Goal: Task Accomplishment & Management: Manage account settings

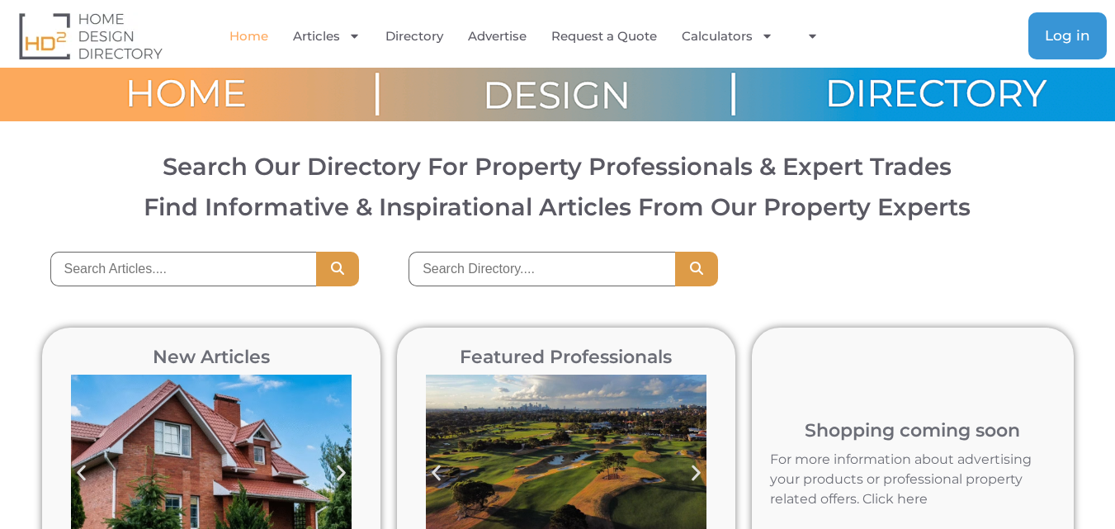
click at [1071, 39] on span "Log in" at bounding box center [1067, 36] width 45 height 14
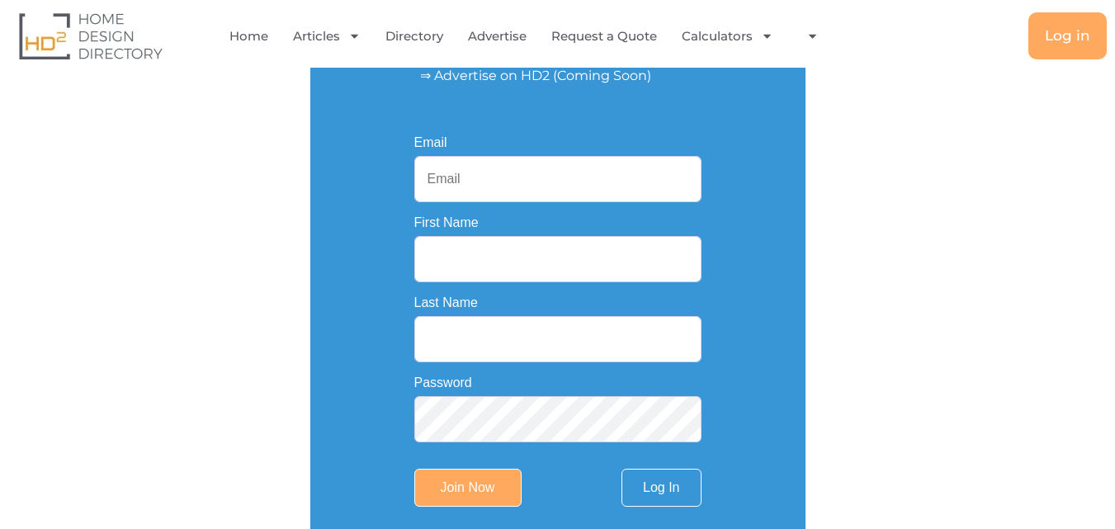
scroll to position [330, 0]
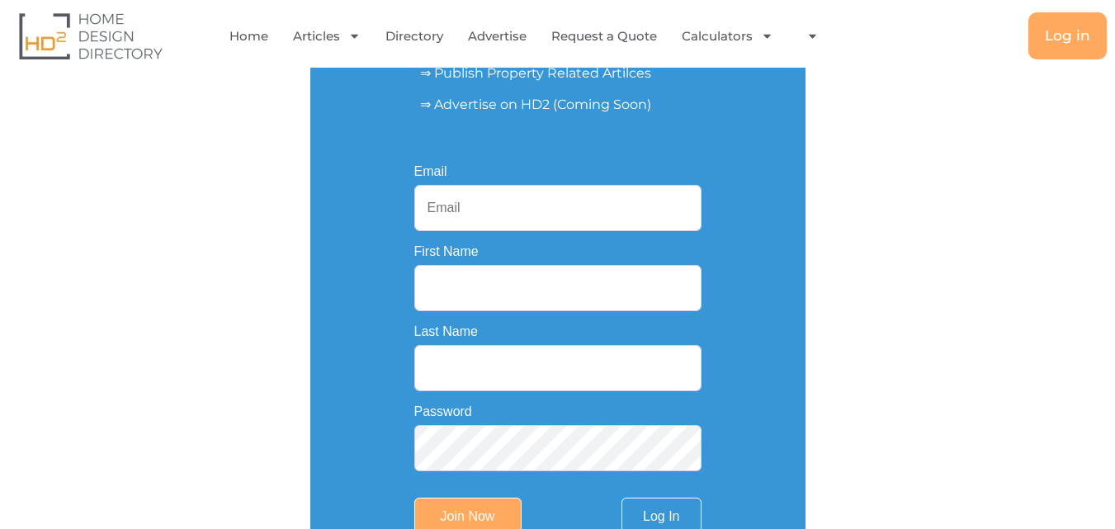
click at [537, 210] on input "Email" at bounding box center [557, 208] width 287 height 46
paste input "seo.adamthwaitecrashrepairs@anaxusmail.com.au"
type input "seo.adamthwaitecrashrepairs@anaxusmail.com.au"
click at [454, 303] on input "First Name" at bounding box center [557, 288] width 287 height 46
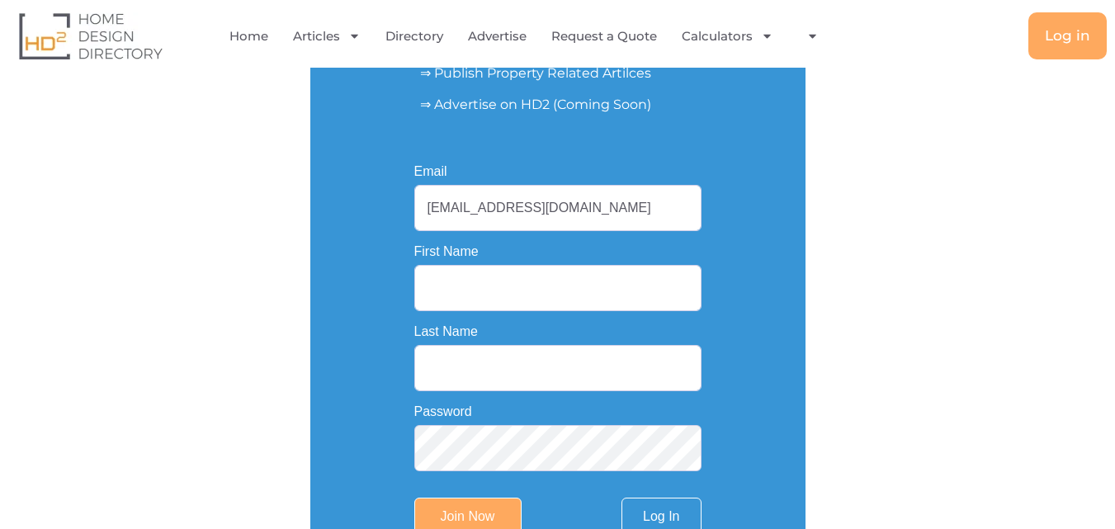
scroll to position [0, 0]
click at [471, 215] on input "[EMAIL_ADDRESS][DOMAIN_NAME]" at bounding box center [557, 208] width 287 height 46
type input "Adamthwaite"
click at [564, 207] on input "[EMAIL_ADDRESS][DOMAIN_NAME]" at bounding box center [557, 208] width 287 height 46
click at [591, 210] on input "[EMAIL_ADDRESS][DOMAIN_NAME]" at bounding box center [557, 208] width 287 height 46
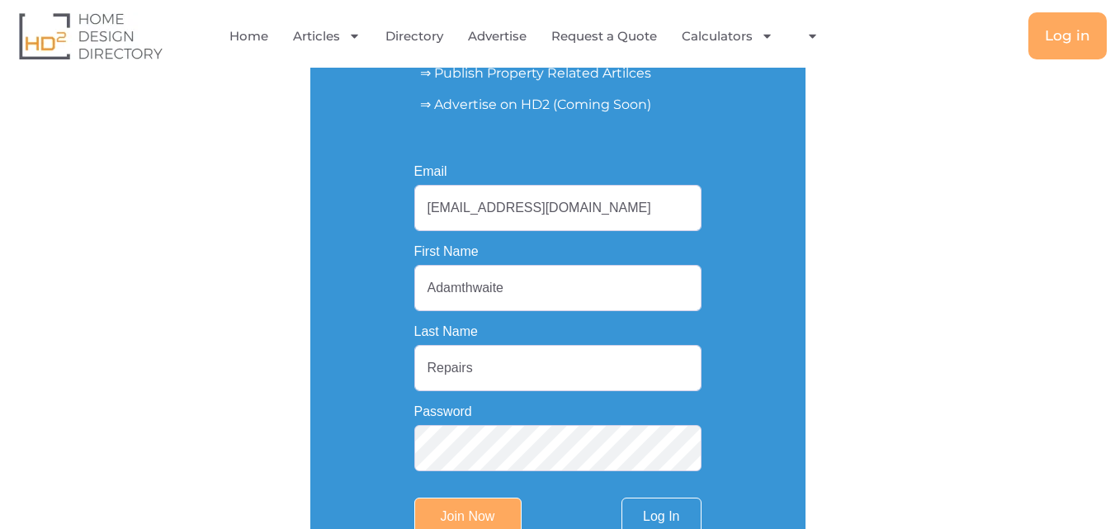
click at [462, 300] on input "Adamthwaite" at bounding box center [557, 288] width 287 height 46
click at [482, 405] on form "Email seo.adamthwaitecrashrepairs@anaxusmail.com.au First Name Adamthwaite Last…" at bounding box center [557, 350] width 287 height 371
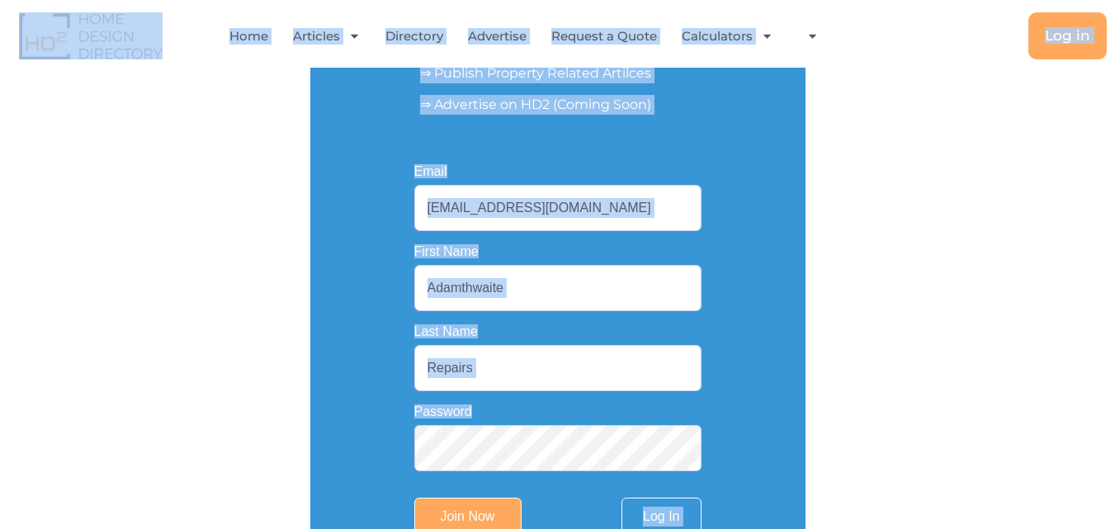
click at [479, 360] on input "Repairs" at bounding box center [557, 368] width 287 height 46
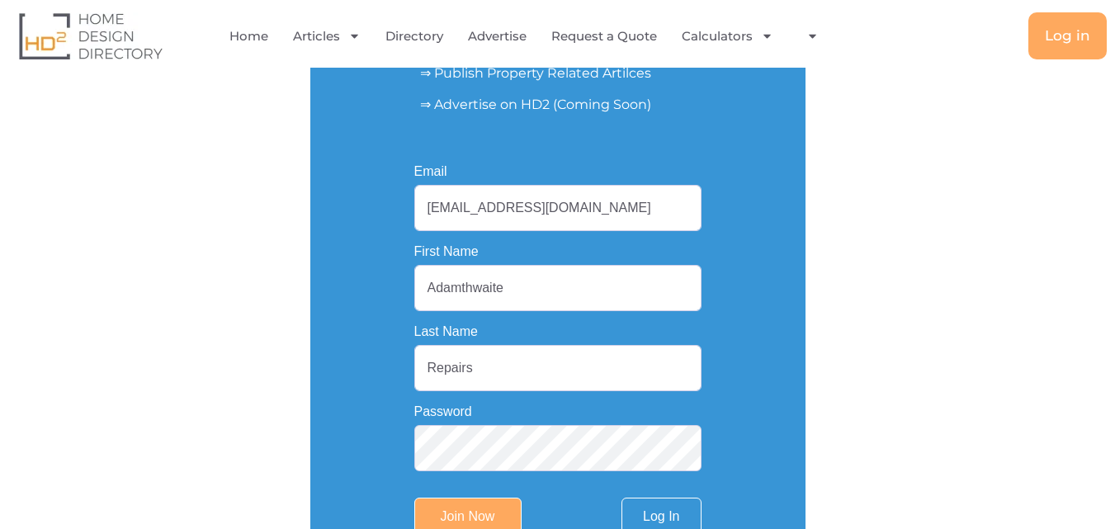
click at [502, 376] on input "Repairs" at bounding box center [557, 368] width 287 height 46
paste input "Adamthwaite Crash"
type input "Crash Repairs"
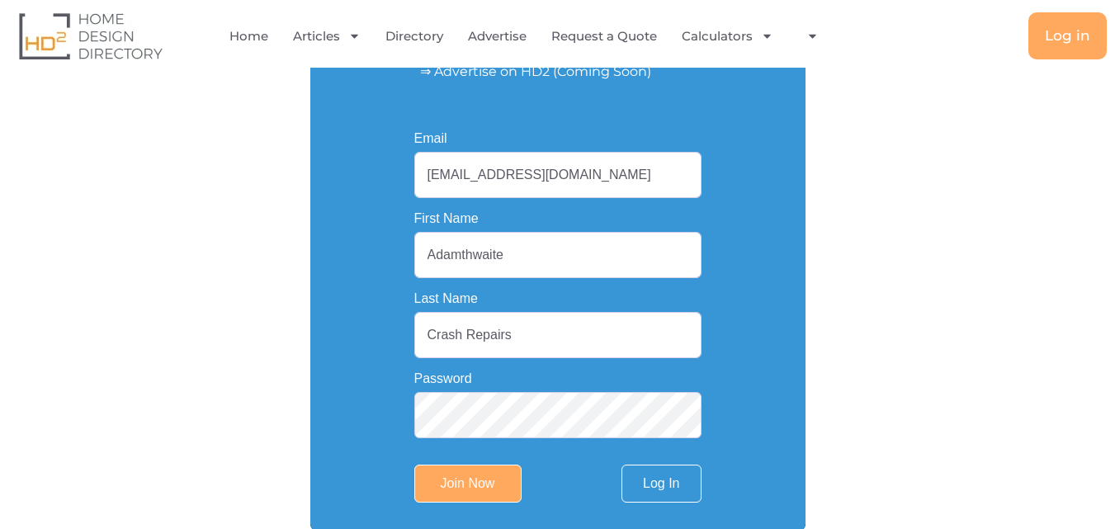
scroll to position [413, 0]
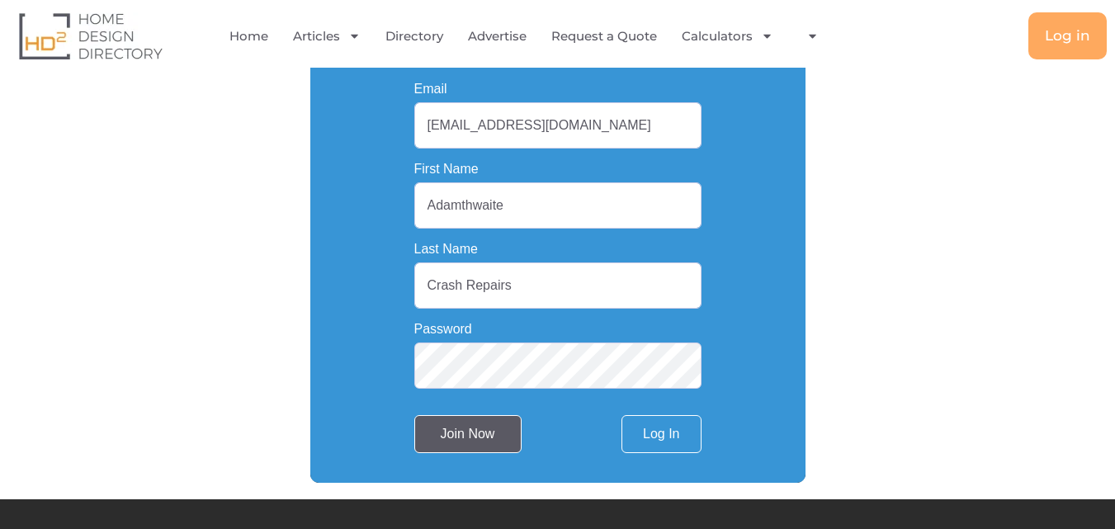
click at [441, 453] on input "Join Now" at bounding box center [467, 434] width 107 height 38
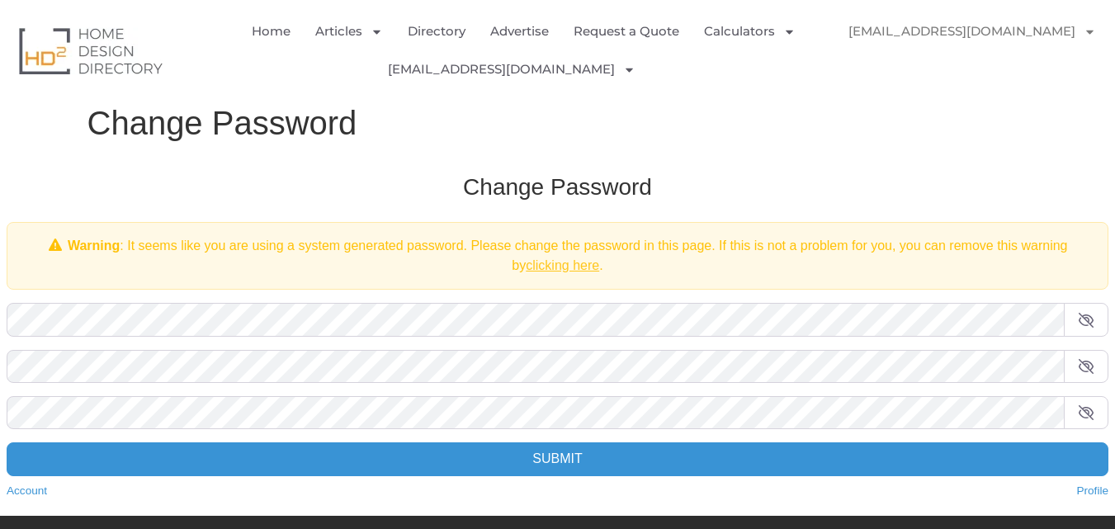
click at [564, 265] on link "clicking here" at bounding box center [562, 265] width 73 height 14
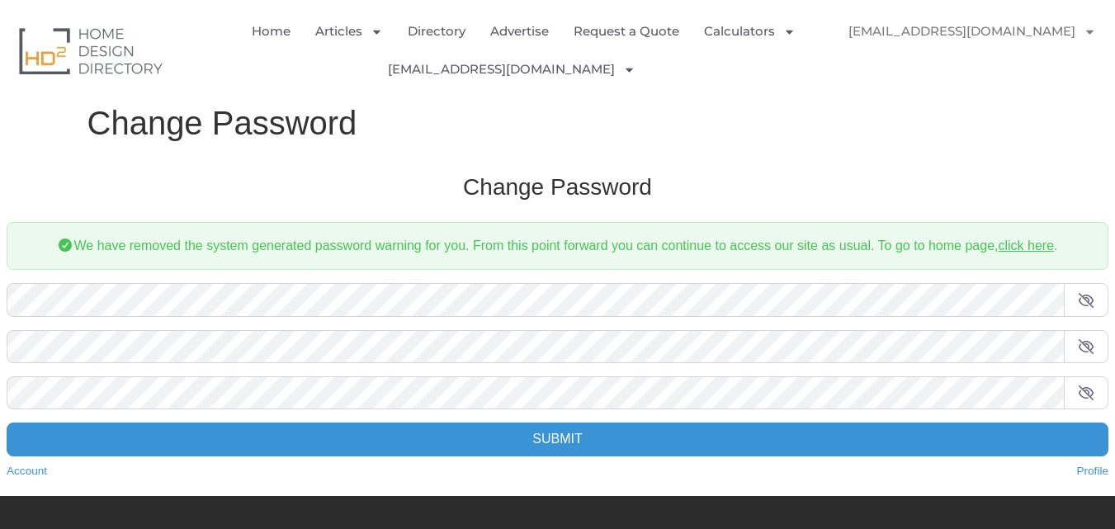
click at [856, 75] on img "Menu" at bounding box center [850, 68] width 37 height 37
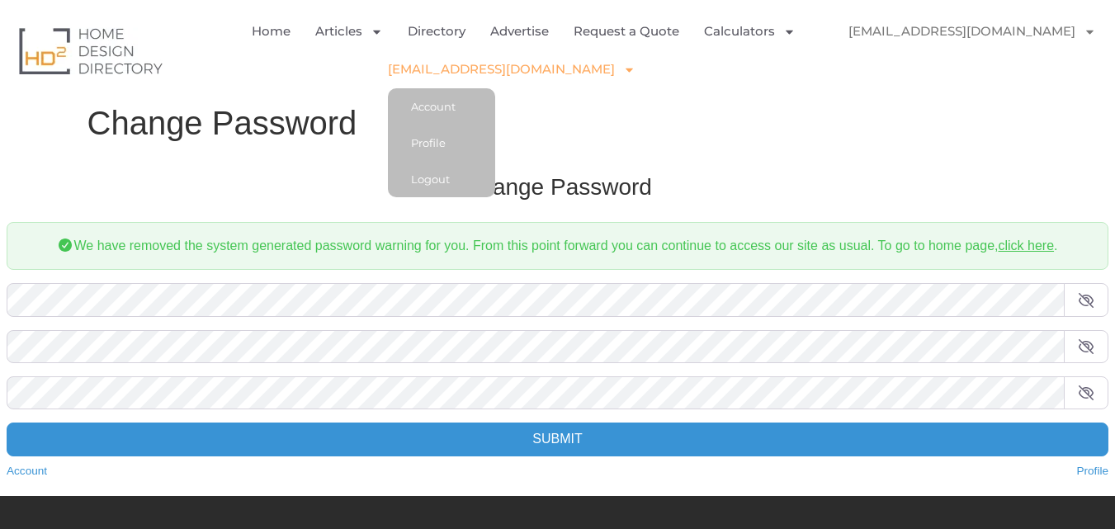
click at [631, 68] on link "[EMAIL_ADDRESS][DOMAIN_NAME]" at bounding box center [512, 69] width 248 height 38
click at [388, 106] on link "Account" at bounding box center [441, 106] width 107 height 36
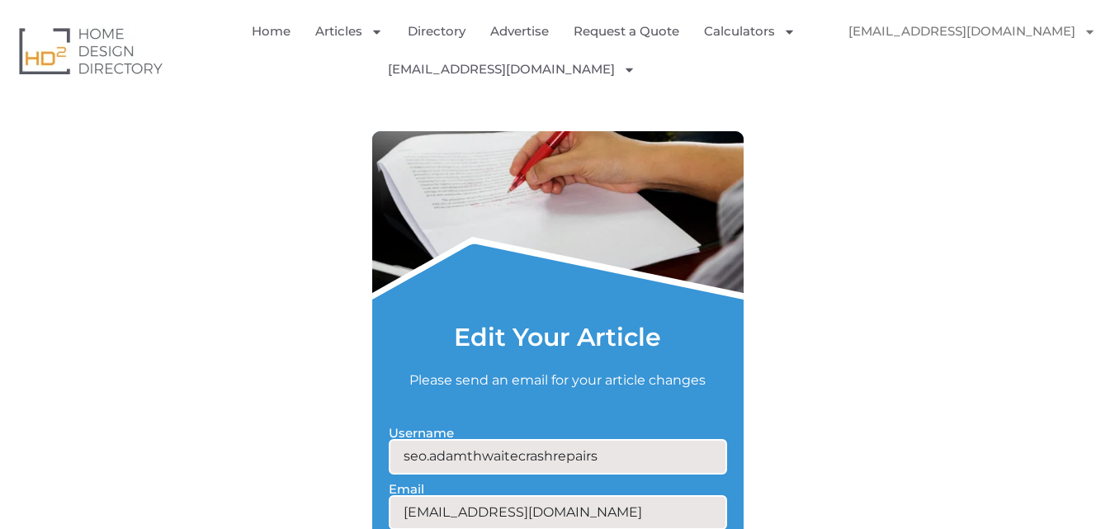
scroll to position [1155, 0]
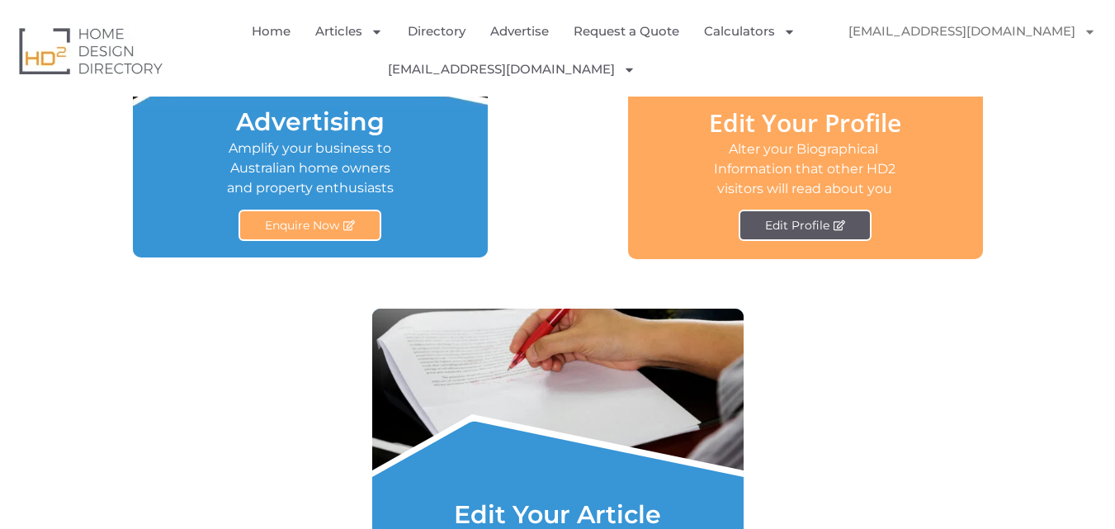
click at [772, 239] on link "Edit Profile" at bounding box center [805, 225] width 133 height 31
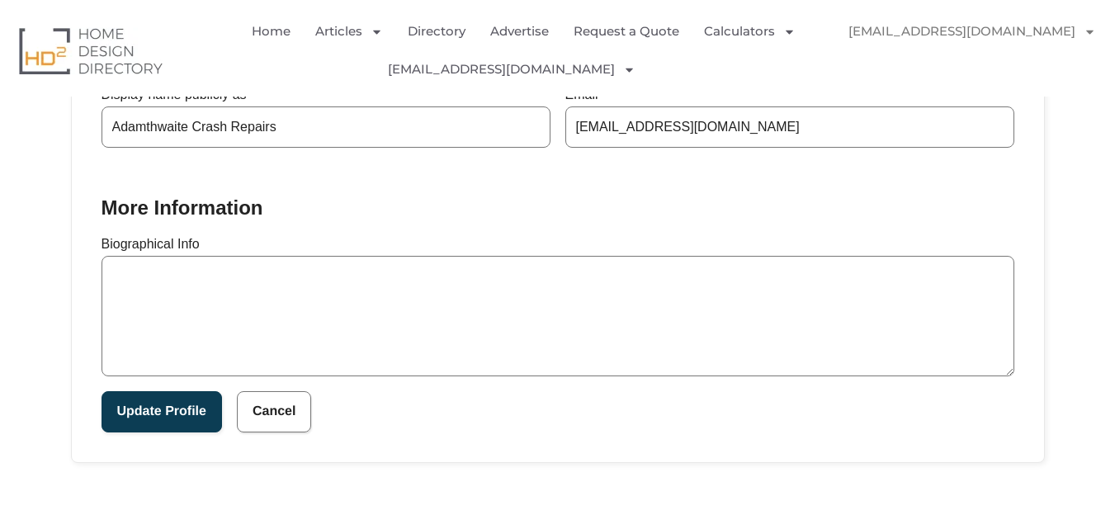
scroll to position [495, 0]
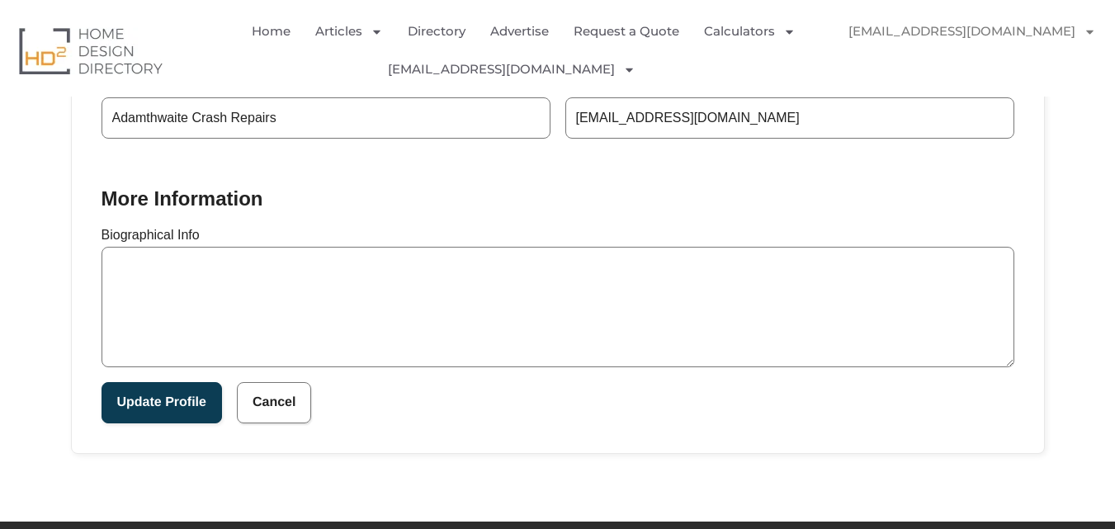
click at [575, 280] on textarea "Biographical Info" at bounding box center [558, 307] width 913 height 120
paste textarea "At Adamthwaite Crash Repair, we provide you a complete range of services for al…"
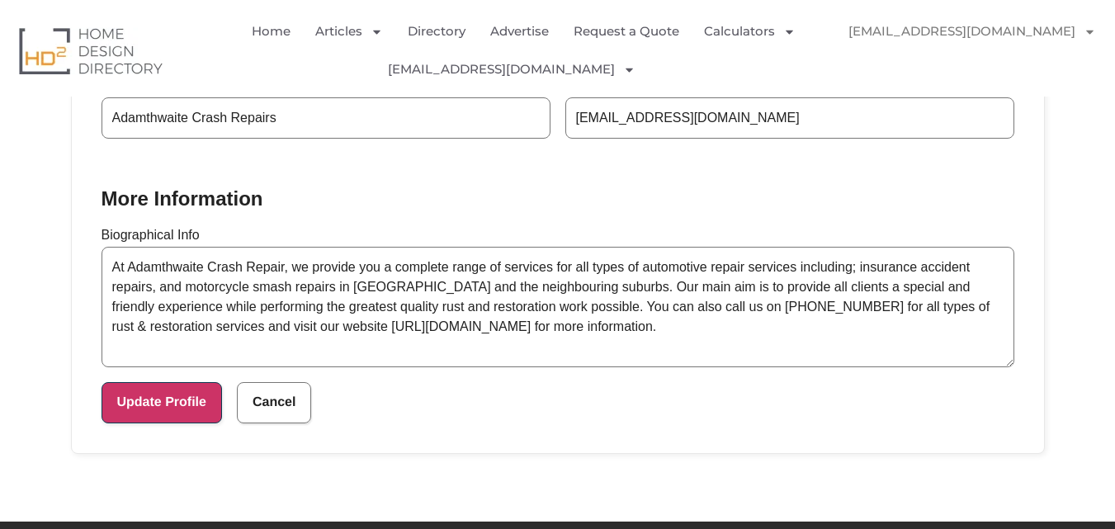
type textarea "At Adamthwaite Crash Repair, we provide you a complete range of services for al…"
click at [165, 404] on button "Update Profile" at bounding box center [162, 402] width 120 height 41
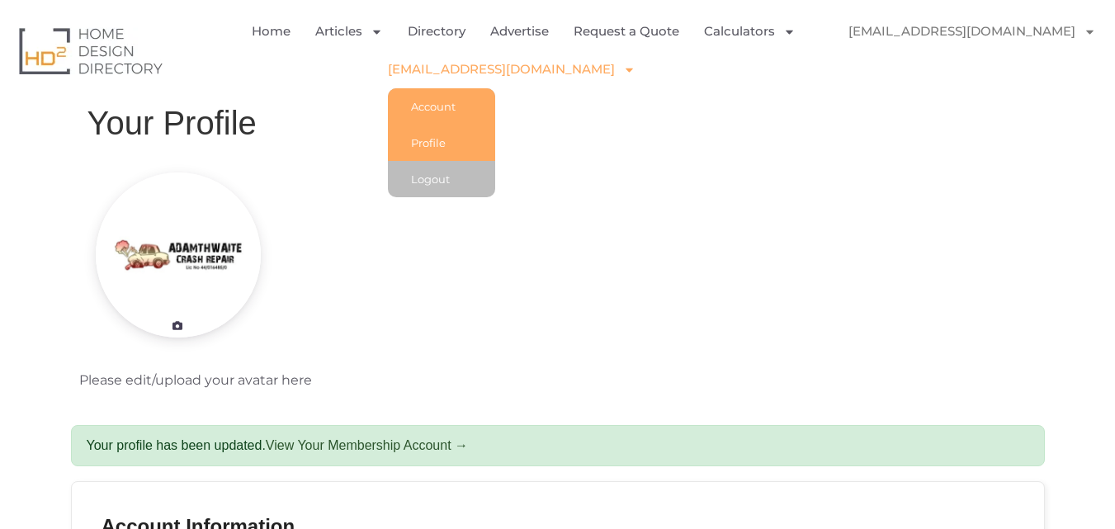
click at [388, 100] on link "Account" at bounding box center [441, 106] width 107 height 36
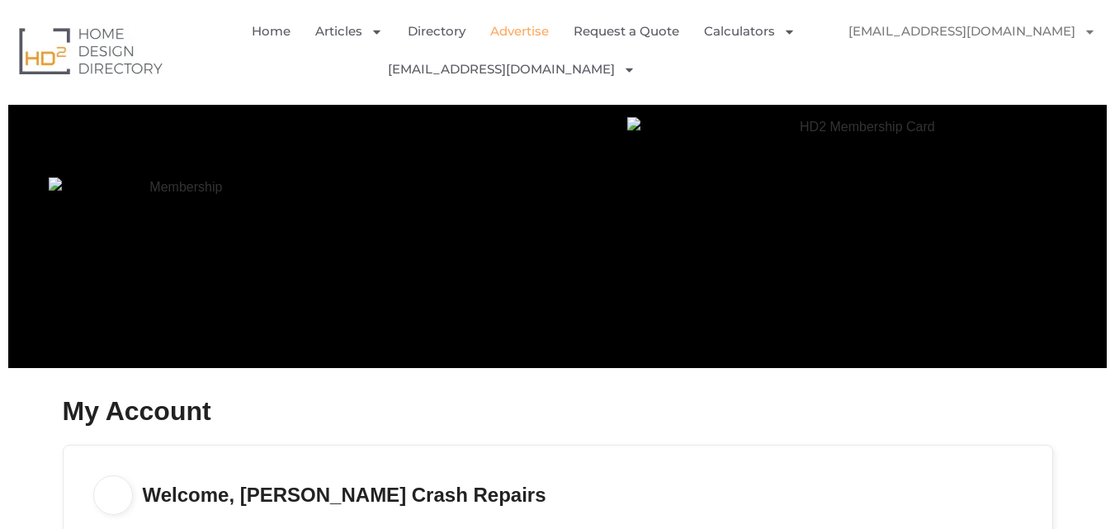
click at [507, 31] on link "Advertise" at bounding box center [519, 31] width 59 height 38
click at [452, 28] on link "Directory" at bounding box center [437, 31] width 58 height 38
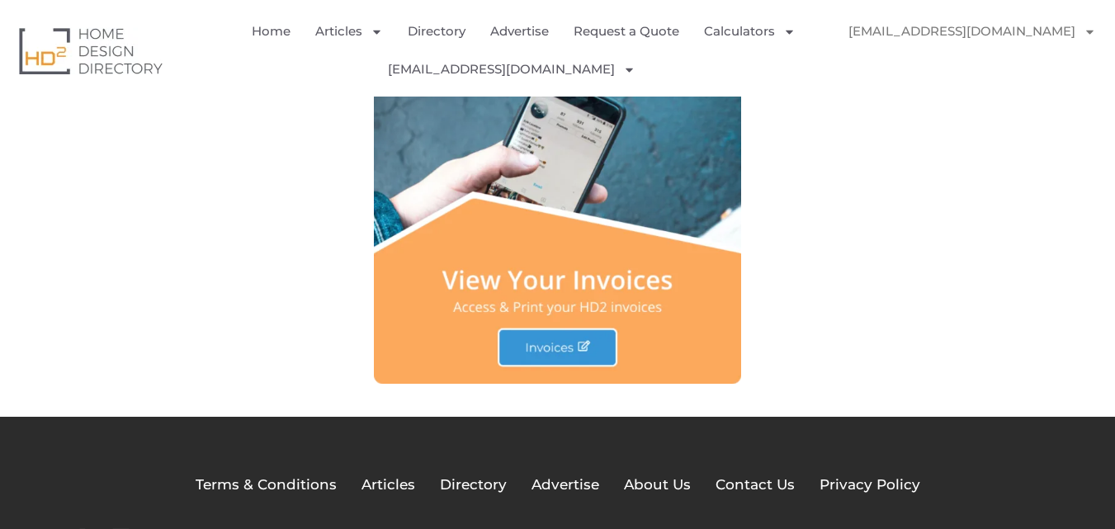
scroll to position [1981, 0]
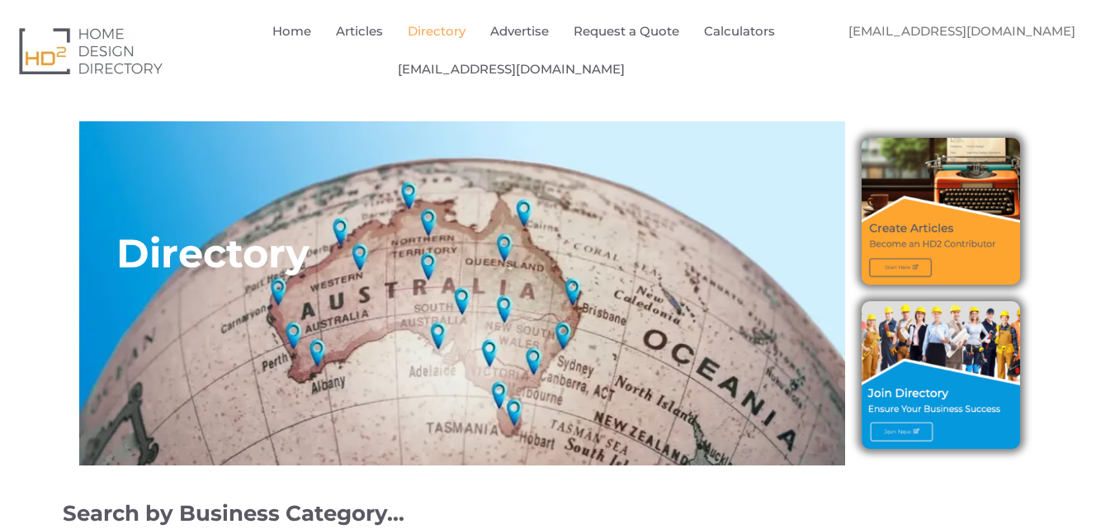
drag, startPoint x: 0, startPoint y: 0, endPoint x: 904, endPoint y: 425, distance: 998.6
click at [904, 425] on img at bounding box center [941, 374] width 158 height 147
